Goal: Find specific page/section: Find specific page/section

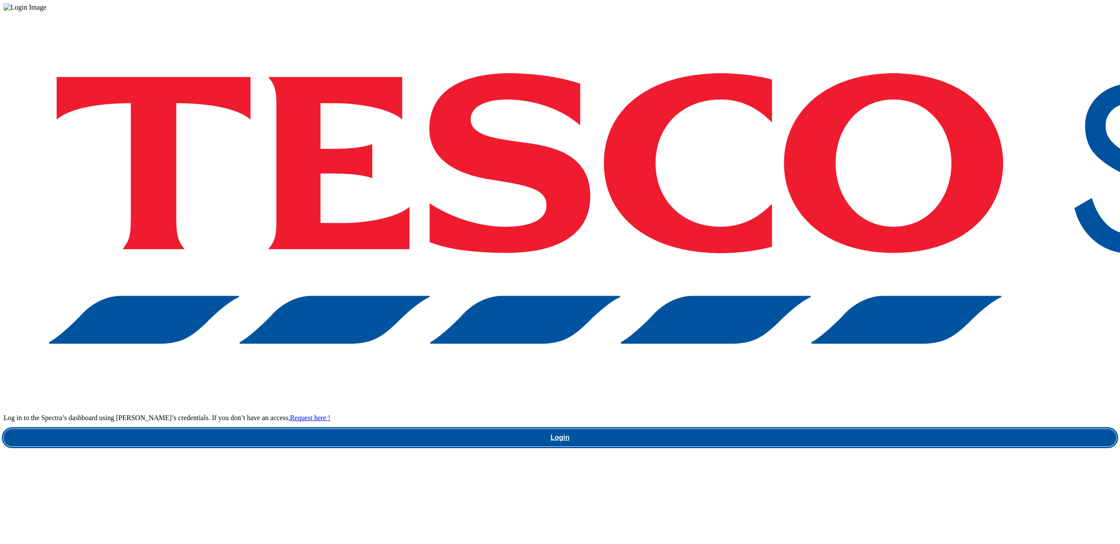
click at [832, 429] on link "Login" at bounding box center [560, 438] width 1113 height 18
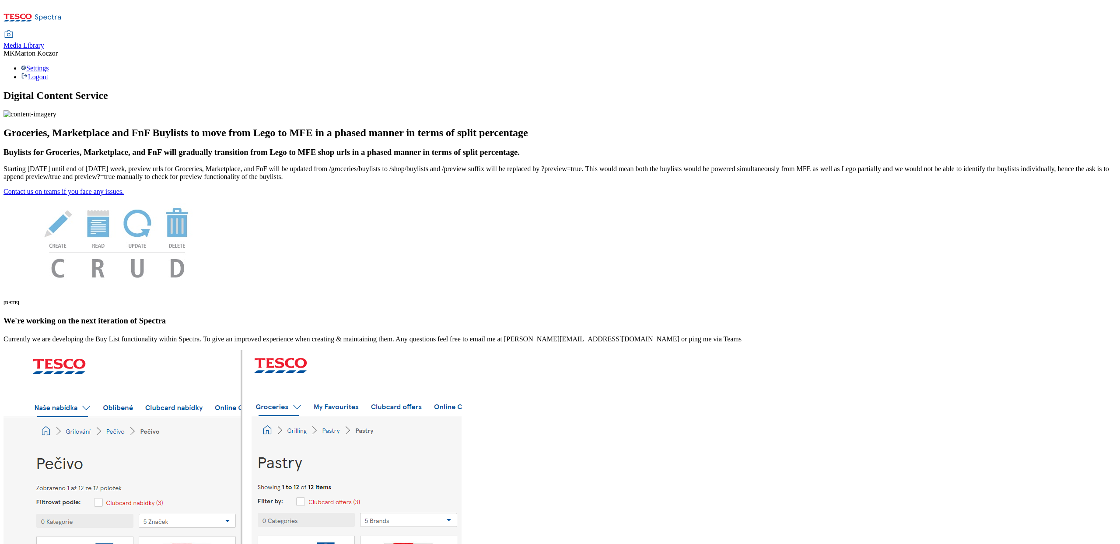
click at [44, 42] on span "Media Library" at bounding box center [24, 45] width 41 height 7
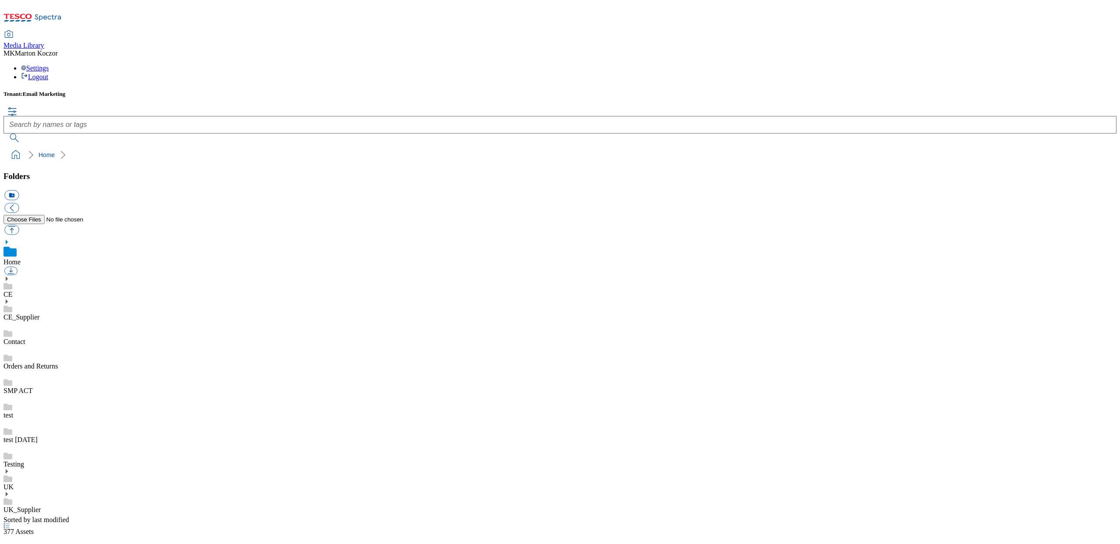
click at [10, 468] on icon at bounding box center [7, 471] width 6 height 6
click at [8, 469] on use at bounding box center [7, 471] width 2 height 4
click at [112, 336] on div "Orders and Returns" at bounding box center [560, 348] width 1113 height 25
click at [10, 468] on icon at bounding box center [7, 471] width 6 height 6
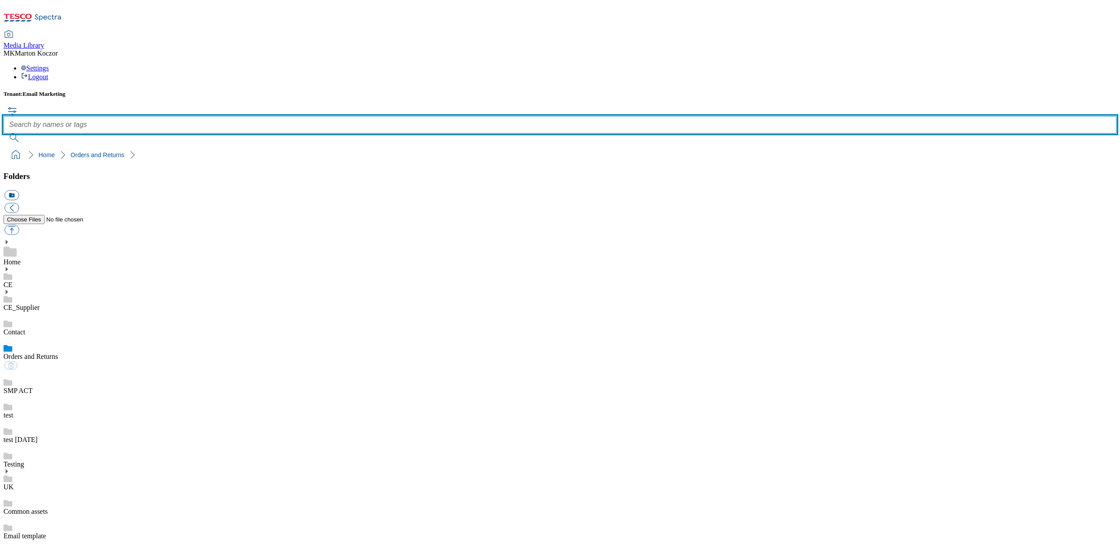
click at [485, 116] on input "text" at bounding box center [560, 125] width 1113 height 18
type input "chevron"
click at [4, 133] on button "submit" at bounding box center [15, 137] width 23 height 9
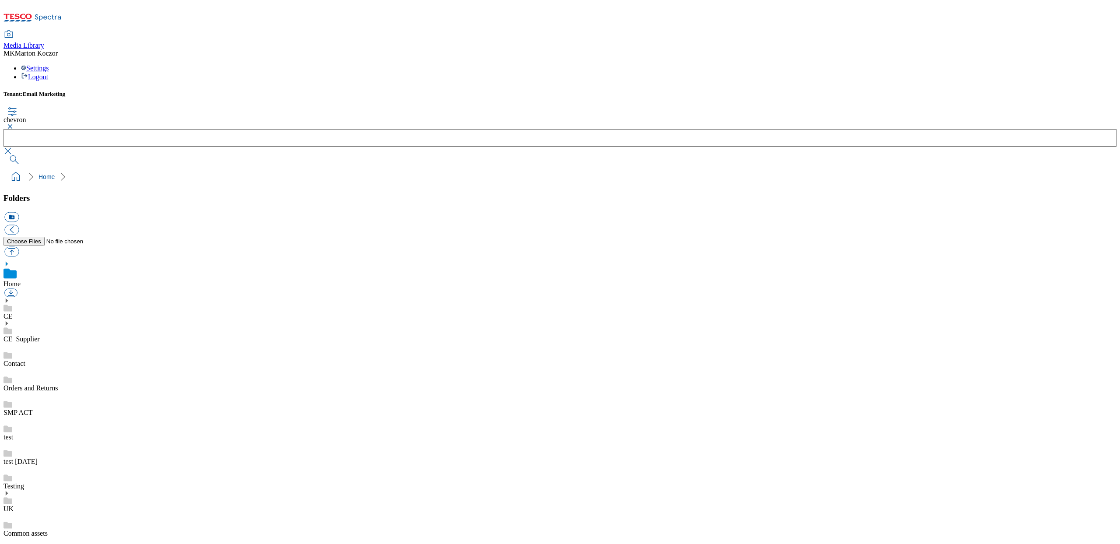
click at [21, 280] on link "Home" at bounding box center [12, 283] width 17 height 7
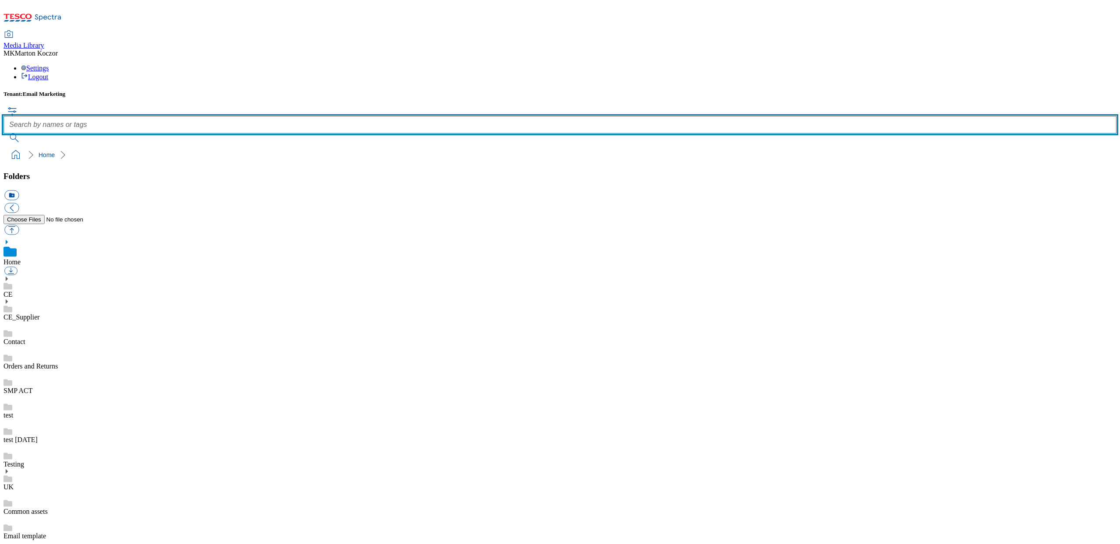
click at [451, 116] on input "text" at bounding box center [560, 125] width 1113 height 18
type input "chevron"
click at [4, 133] on button "submit" at bounding box center [15, 137] width 23 height 9
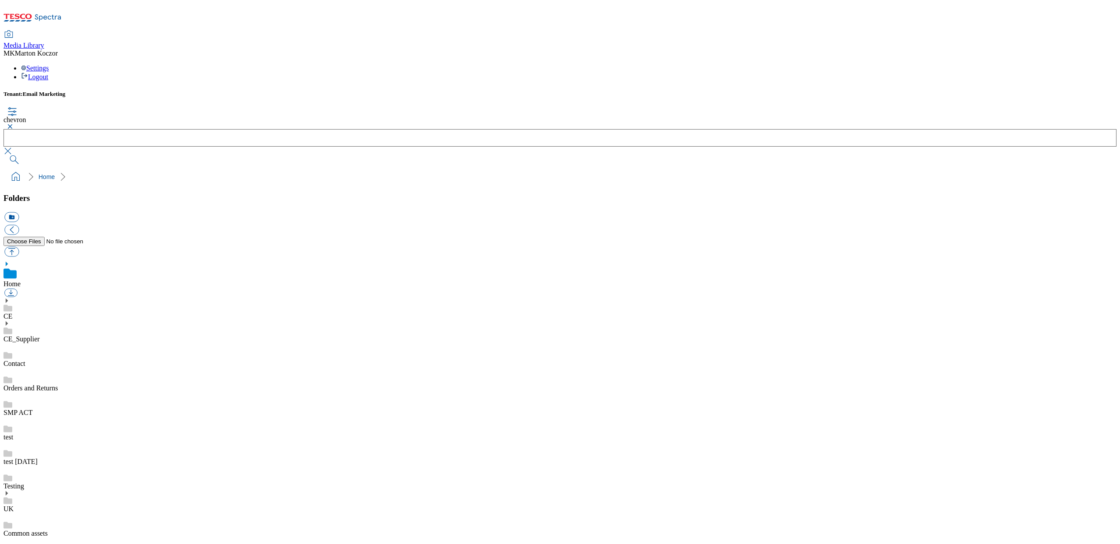
click at [14, 124] on button "button" at bounding box center [9, 126] width 11 height 5
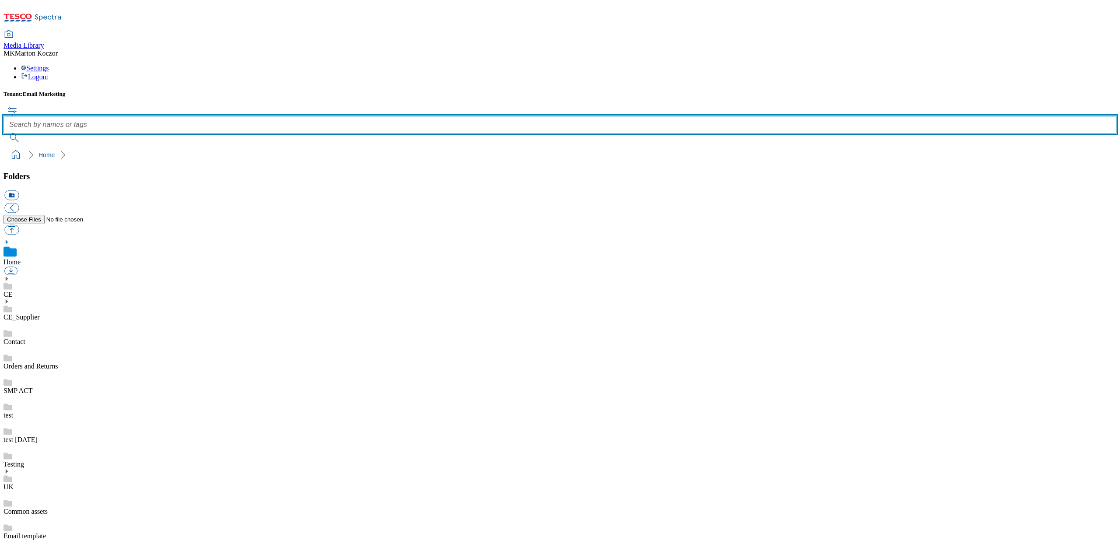
click at [421, 116] on input "text" at bounding box center [560, 125] width 1113 height 18
type input "Tesco Mobile"
click at [4, 133] on button "submit" at bounding box center [15, 137] width 23 height 9
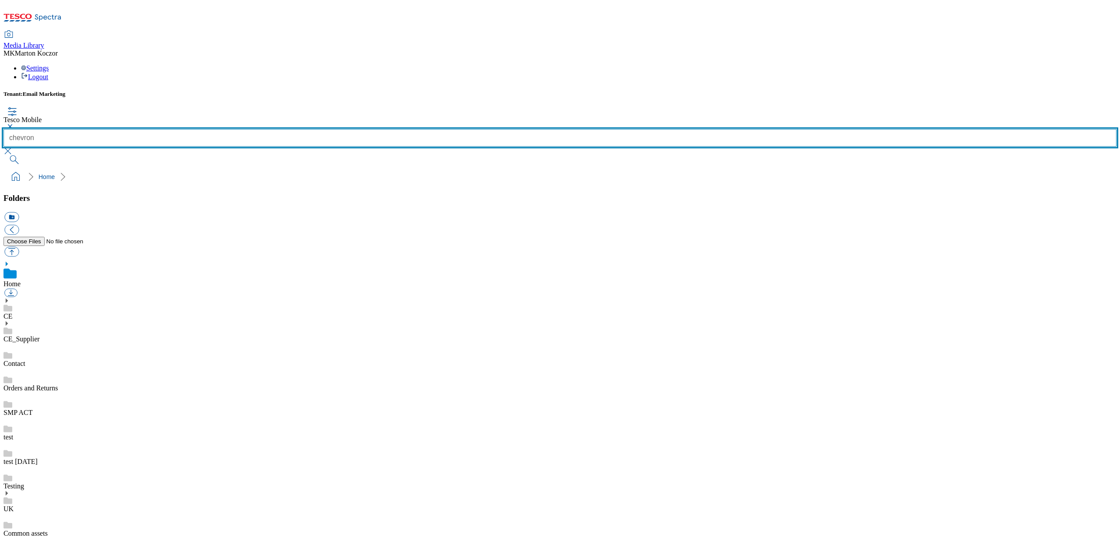
type input "chevron"
click at [4, 155] on button "submit" at bounding box center [15, 159] width 23 height 9
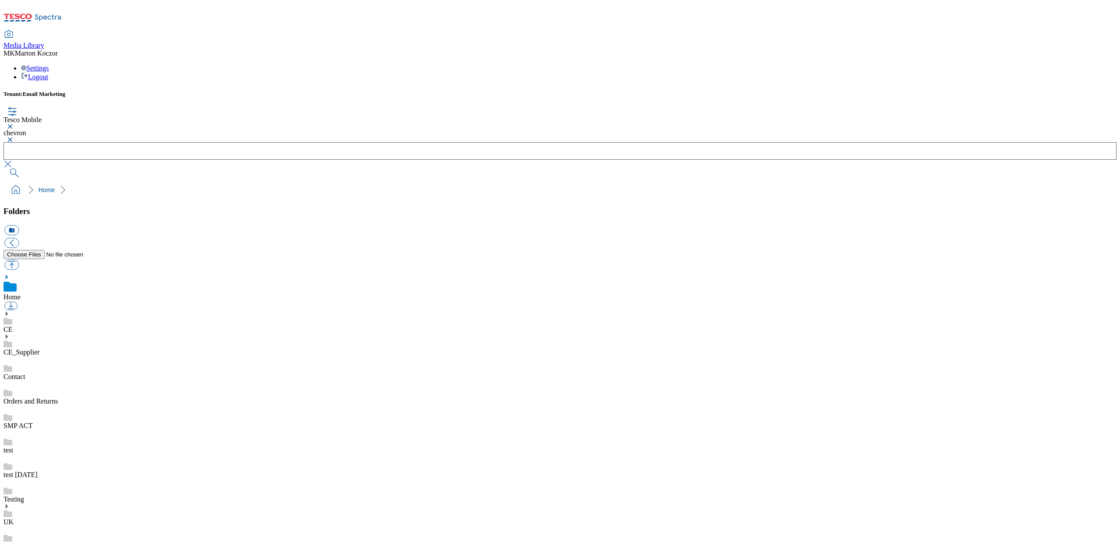
click at [14, 124] on button "button" at bounding box center [9, 126] width 11 height 5
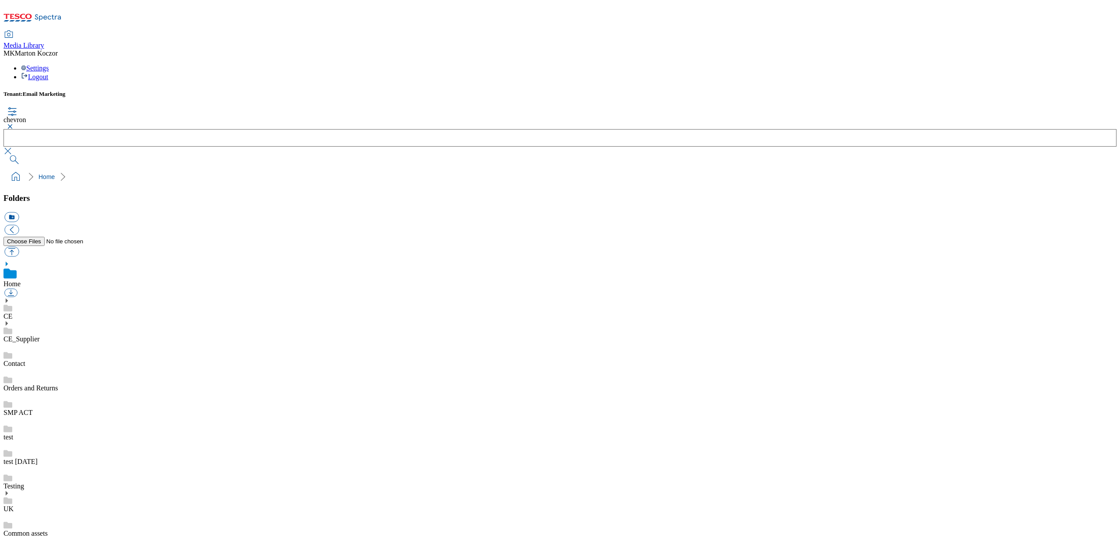
click at [14, 147] on button "button" at bounding box center [9, 151] width 11 height 9
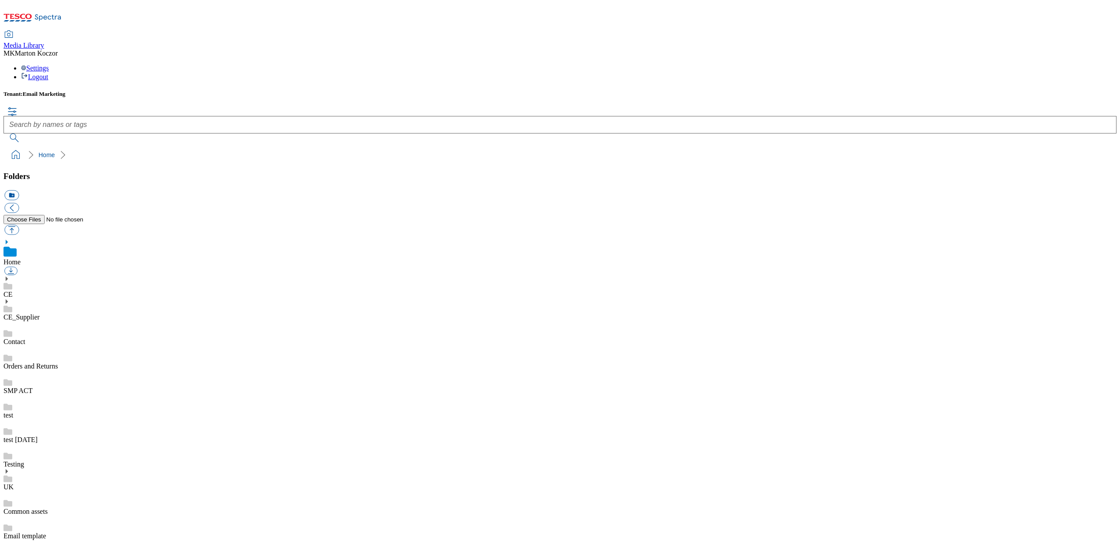
scroll to position [0, 0]
click at [10, 298] on icon at bounding box center [7, 301] width 6 height 6
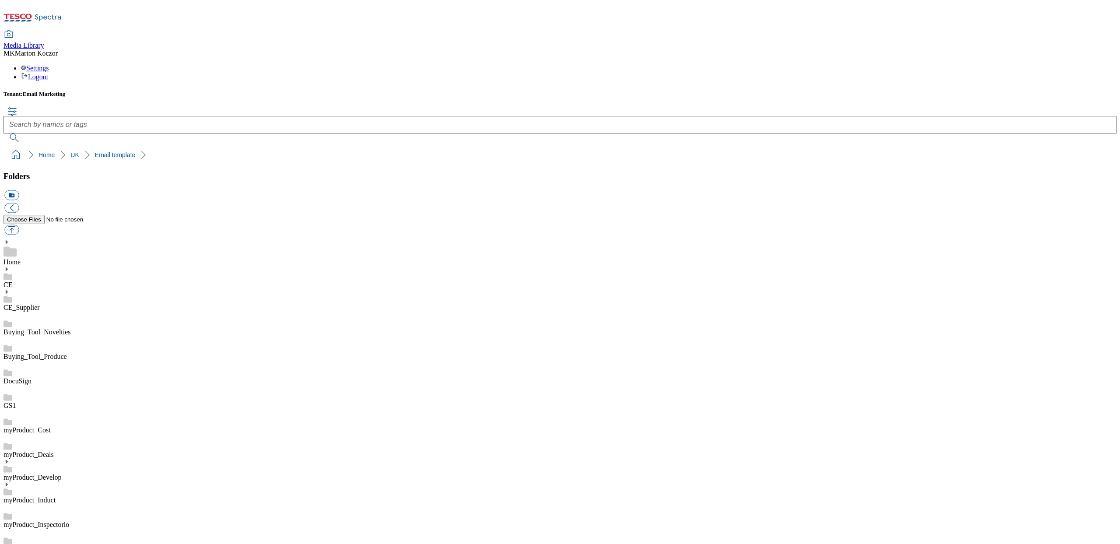
click at [62, 91] on span "Email Marketing" at bounding box center [44, 94] width 43 height 7
